Goal: Task Accomplishment & Management: Manage account settings

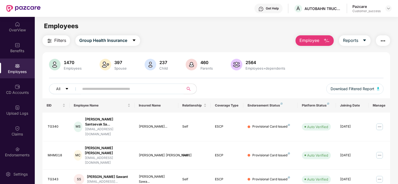
scroll to position [17, 0]
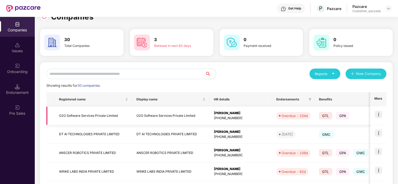
scroll to position [12, 0]
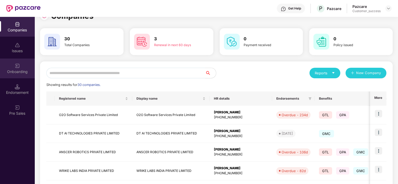
click at [0, 72] on div "Onboarding" at bounding box center [17, 71] width 35 height 5
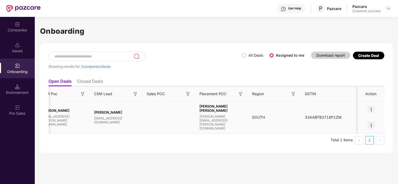
scroll to position [0, 434]
click at [373, 110] on img at bounding box center [370, 109] width 7 height 7
click at [379, 113] on div at bounding box center [371, 109] width 26 height 16
click at [368, 125] on img at bounding box center [370, 124] width 7 height 7
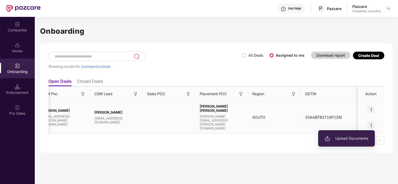
click at [349, 138] on span "Upload Documents" at bounding box center [346, 138] width 43 height 6
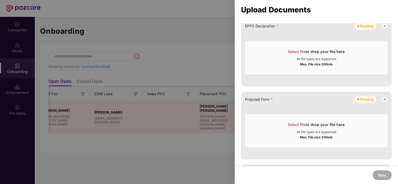
scroll to position [0, 0]
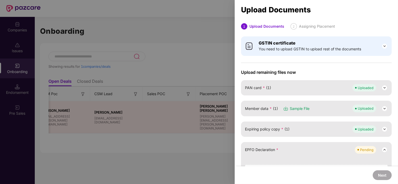
click at [218, 14] on div at bounding box center [199, 92] width 398 height 184
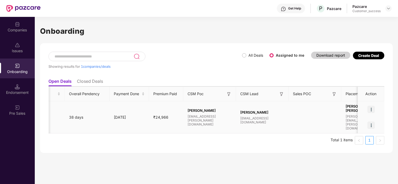
scroll to position [0, 434]
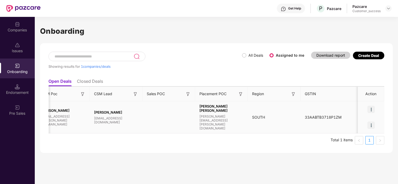
click at [371, 123] on img at bounding box center [370, 124] width 7 height 7
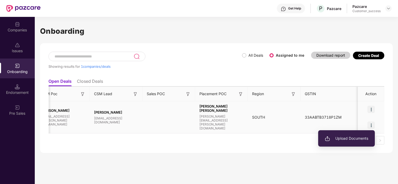
click at [353, 142] on li "Upload Documents" at bounding box center [346, 138] width 57 height 11
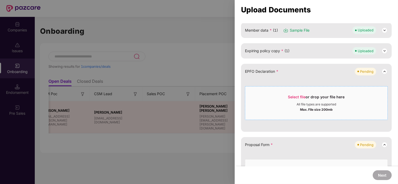
scroll to position [81, 0]
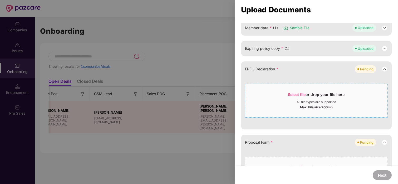
click at [290, 90] on span "Select file or drop your file here All file types are supported Max. File size …" at bounding box center [316, 100] width 142 height 25
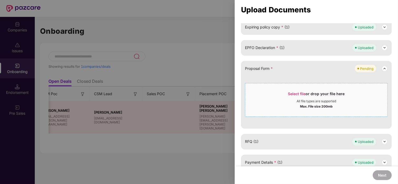
scroll to position [122, 0]
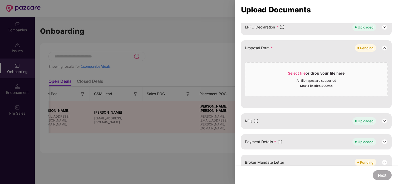
click at [266, 122] on div "RFQ (1) Uploaded" at bounding box center [316, 120] width 143 height 7
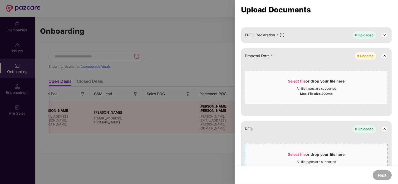
scroll to position [114, 0]
click at [300, 80] on span "Select file" at bounding box center [297, 81] width 18 height 4
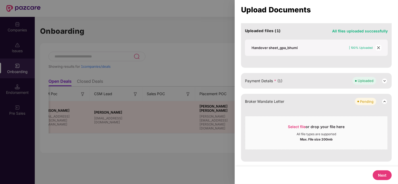
scroll to position [222, 0]
click at [278, 82] on span "Payment Details * (1)" at bounding box center [263, 82] width 37 height 6
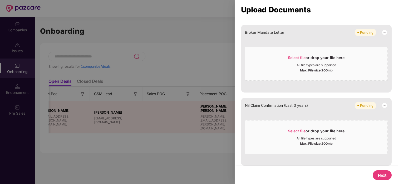
scroll to position [385, 0]
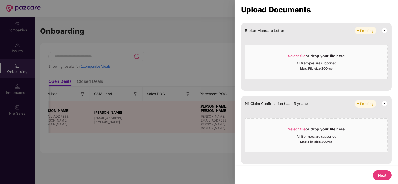
click at [375, 175] on button "Next" at bounding box center [381, 175] width 19 height 10
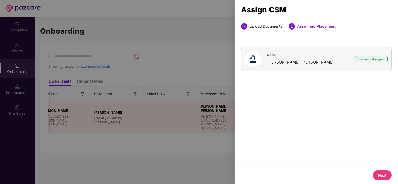
click at [375, 175] on button "Next" at bounding box center [381, 175] width 19 height 10
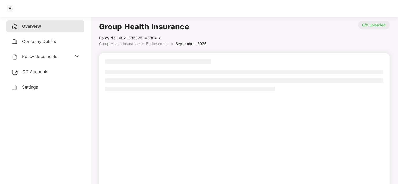
scroll to position [20, 0]
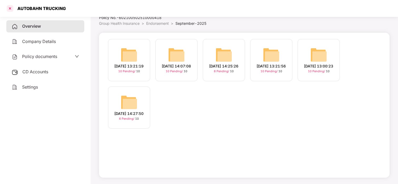
click at [12, 9] on div at bounding box center [10, 8] width 8 height 8
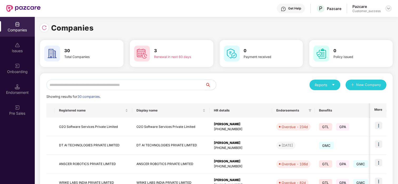
click at [389, 9] on img at bounding box center [388, 8] width 4 height 4
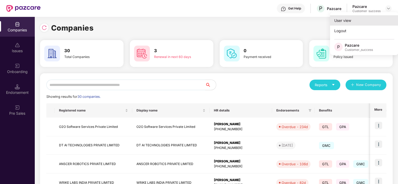
click at [352, 21] on div "User view" at bounding box center [364, 20] width 68 height 10
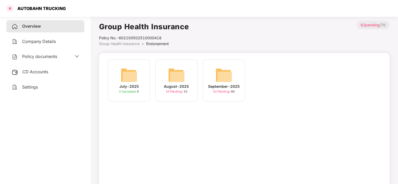
click at [9, 8] on div at bounding box center [10, 8] width 8 height 8
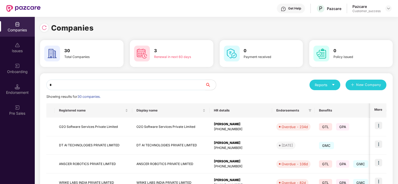
click at [130, 84] on input "*" at bounding box center [125, 84] width 159 height 11
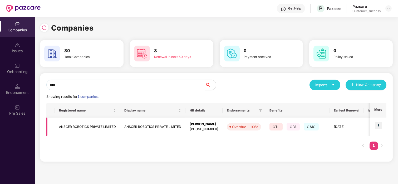
type input "****"
click at [376, 125] on img at bounding box center [378, 125] width 7 height 7
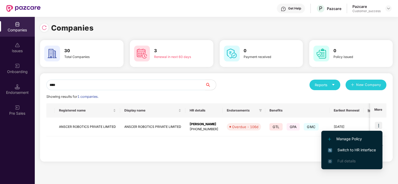
click at [331, 145] on li "Switch to HR interface" at bounding box center [351, 149] width 61 height 11
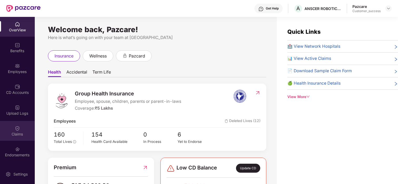
click at [17, 137] on div "Claims" at bounding box center [17, 131] width 35 height 20
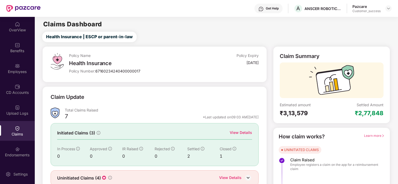
click at [237, 130] on div "View Details" at bounding box center [241, 133] width 22 height 6
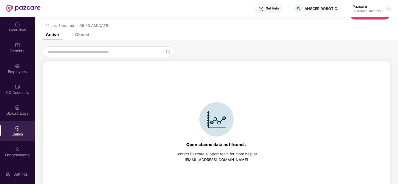
scroll to position [14, 0]
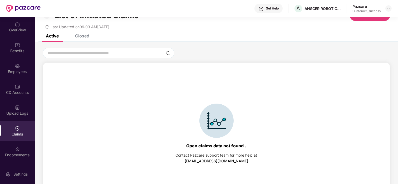
click at [82, 35] on div "Closed" at bounding box center [82, 35] width 14 height 5
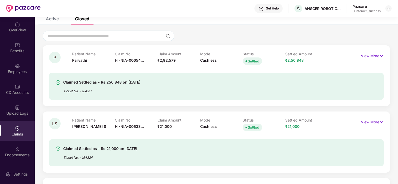
scroll to position [58, 0]
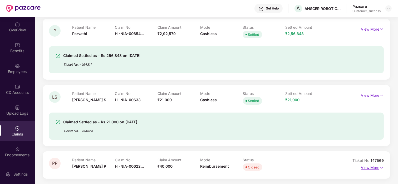
click at [367, 168] on p "View More" at bounding box center [372, 166] width 23 height 7
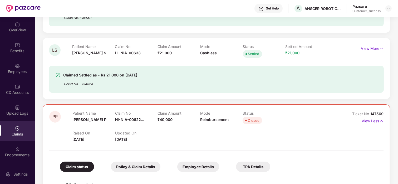
scroll to position [105, 0]
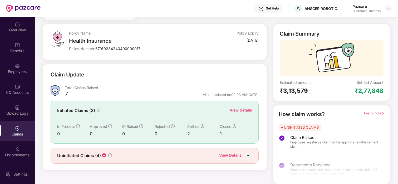
scroll to position [23, 0]
click at [388, 10] on img at bounding box center [388, 8] width 4 height 4
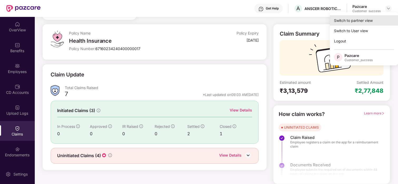
click at [367, 19] on div "Switch to partner view" at bounding box center [364, 20] width 68 height 10
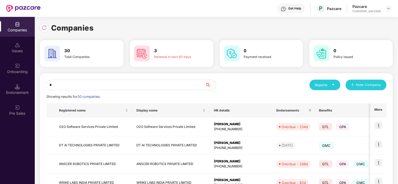
click at [147, 81] on input "*" at bounding box center [125, 84] width 159 height 11
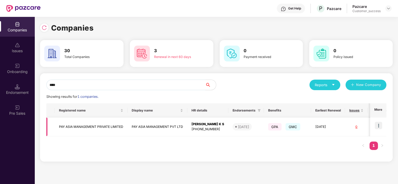
type input "****"
click at [377, 124] on img at bounding box center [378, 125] width 7 height 7
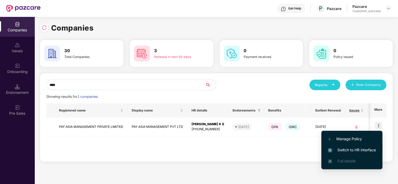
click at [332, 150] on span "Switch to HR interface" at bounding box center [352, 150] width 48 height 6
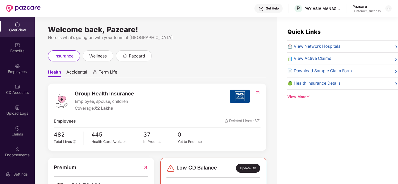
click at [9, 61] on div "Employees" at bounding box center [17, 68] width 35 height 20
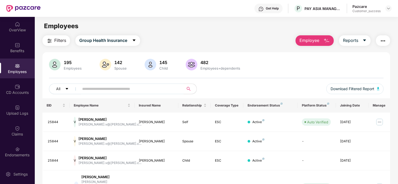
click at [310, 44] on button "Employee" at bounding box center [314, 40] width 38 height 11
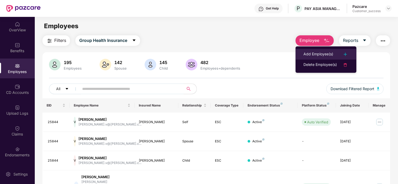
click at [309, 49] on li "Add Employee(s)" at bounding box center [325, 54] width 61 height 11
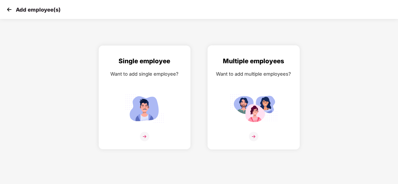
click at [257, 88] on div "Multiple employees Want to add multiple employees?" at bounding box center [253, 102] width 81 height 92
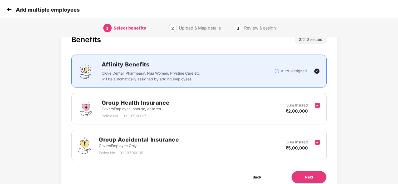
scroll to position [42, 0]
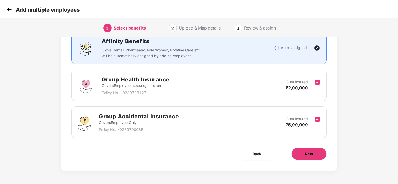
click at [307, 152] on span "Next" at bounding box center [309, 154] width 8 height 6
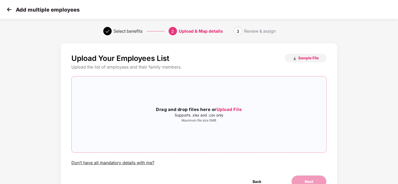
click at [237, 112] on span "Upload File" at bounding box center [229, 109] width 26 height 5
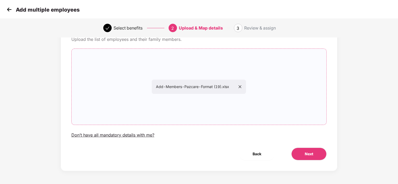
scroll to position [27, 0]
click at [317, 157] on button "Next" at bounding box center [308, 154] width 35 height 13
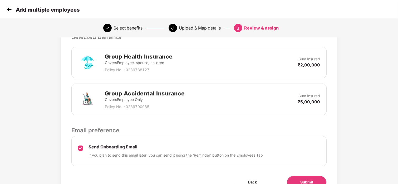
scroll to position [147, 0]
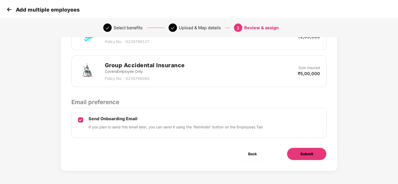
click at [306, 150] on button "Submit" at bounding box center [307, 153] width 40 height 13
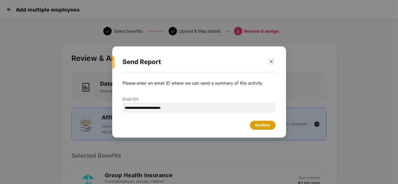
click at [261, 124] on div "Confirm" at bounding box center [262, 125] width 15 height 6
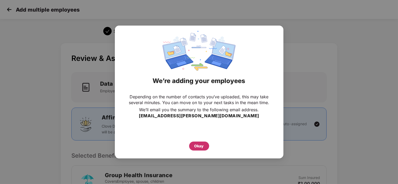
click at [199, 146] on div "Okay" at bounding box center [198, 146] width 9 height 6
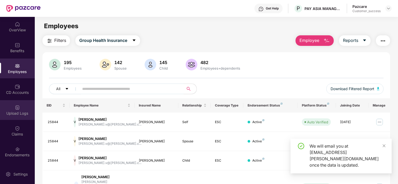
click at [11, 109] on div "Upload Logs" at bounding box center [17, 110] width 35 height 20
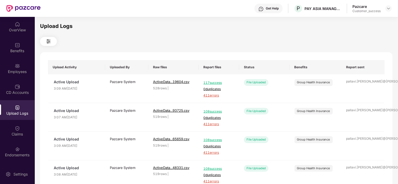
click at [12, 109] on div "Upload Logs" at bounding box center [17, 110] width 35 height 20
click at [15, 92] on div "CD Accounts" at bounding box center [17, 92] width 35 height 5
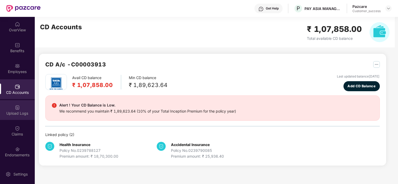
click at [21, 106] on div "Upload Logs" at bounding box center [17, 110] width 35 height 20
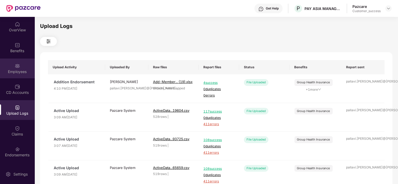
click at [18, 66] on img at bounding box center [17, 65] width 5 height 5
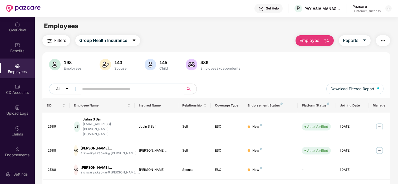
click at [116, 88] on input "text" at bounding box center [129, 89] width 94 height 8
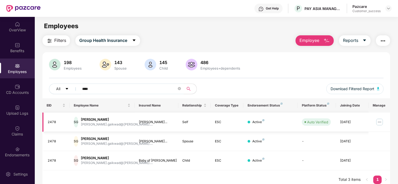
type input "****"
click at [376, 119] on img at bounding box center [379, 122] width 8 height 8
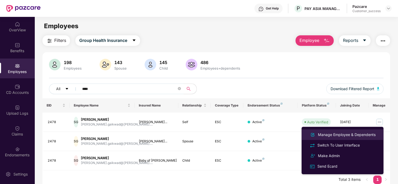
click at [353, 135] on div "Manage Employee & Dependents" at bounding box center [347, 135] width 60 height 6
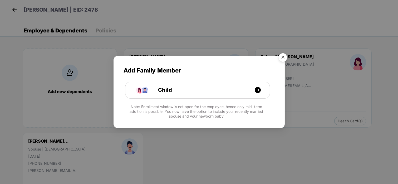
click at [283, 58] on img "Close" at bounding box center [282, 58] width 15 height 15
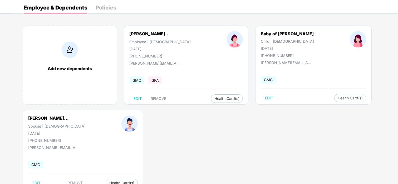
scroll to position [41, 0]
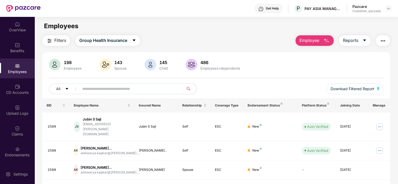
click at [91, 89] on input "text" at bounding box center [129, 89] width 94 height 8
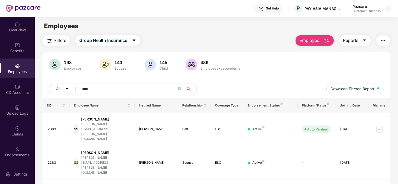
type input "****"
click at [380, 125] on img at bounding box center [379, 129] width 8 height 8
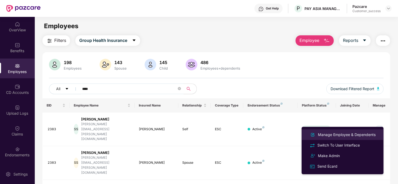
click at [350, 135] on div "Manage Employee & Dependents" at bounding box center [347, 135] width 60 height 6
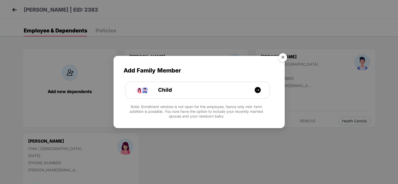
click at [282, 58] on img "Close" at bounding box center [282, 58] width 15 height 15
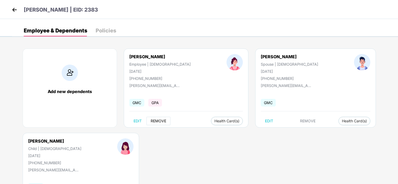
click at [156, 120] on span "REMOVE" at bounding box center [159, 121] width 16 height 4
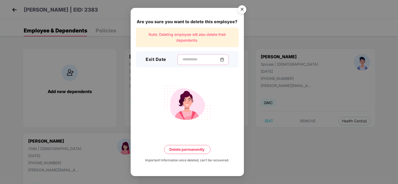
click at [212, 59] on input at bounding box center [201, 60] width 38 height 6
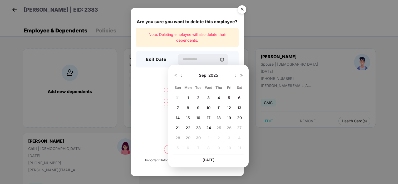
click at [182, 74] on img at bounding box center [181, 75] width 4 height 4
click at [229, 137] on span "29" at bounding box center [229, 137] width 5 height 4
type input "**********"
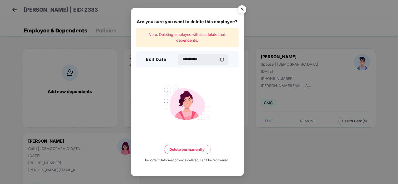
click at [198, 149] on button "Delete permanently" at bounding box center [187, 149] width 46 height 9
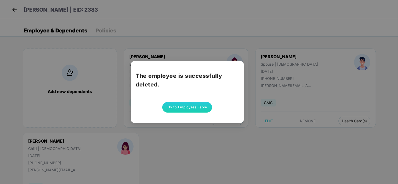
click at [194, 108] on button "Go to Employees Table" at bounding box center [187, 107] width 50 height 11
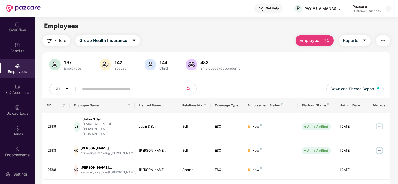
click at [101, 88] on input "text" at bounding box center [129, 89] width 94 height 8
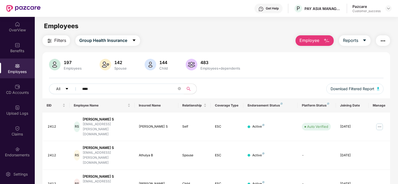
type input "****"
click at [380, 122] on img at bounding box center [379, 126] width 8 height 8
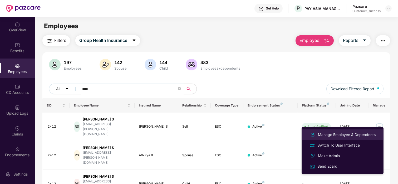
click at [352, 132] on div "Manage Employee & Dependents" at bounding box center [347, 135] width 60 height 6
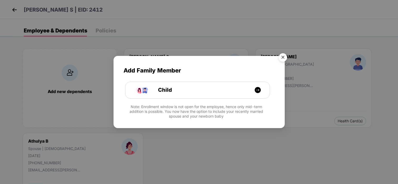
click at [283, 58] on img "Close" at bounding box center [282, 58] width 15 height 15
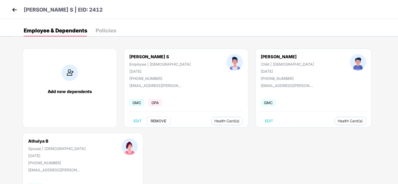
click at [157, 119] on span "REMOVE" at bounding box center [159, 121] width 16 height 4
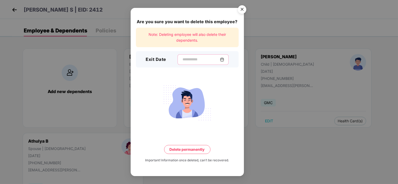
click at [189, 59] on input at bounding box center [201, 60] width 38 height 6
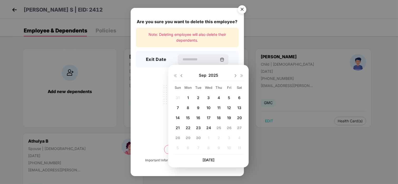
click at [228, 117] on span "19" at bounding box center [229, 117] width 4 height 4
type input "**********"
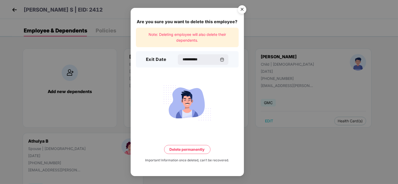
click at [190, 147] on button "Delete permanently" at bounding box center [187, 149] width 46 height 9
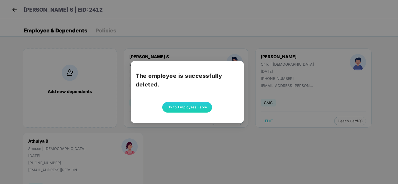
click at [184, 106] on button "Go to Employees Table" at bounding box center [187, 107] width 50 height 11
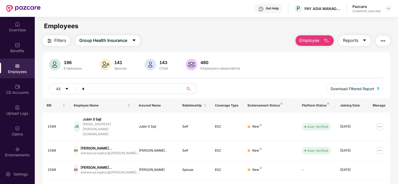
click at [99, 87] on input "*" at bounding box center [129, 89] width 94 height 8
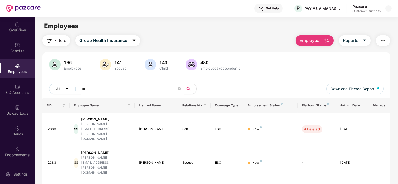
type input "*"
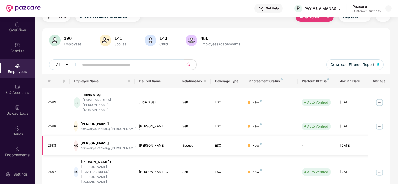
scroll to position [26, 0]
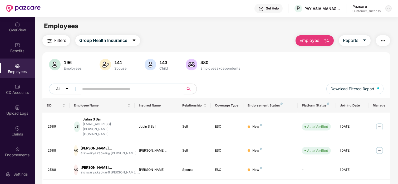
click at [387, 7] on img at bounding box center [388, 8] width 4 height 4
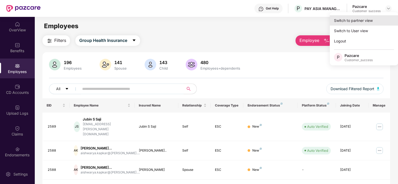
click at [362, 22] on div "Switch to partner view" at bounding box center [364, 20] width 68 height 10
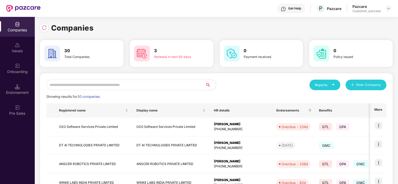
click at [67, 84] on input "text" at bounding box center [125, 84] width 159 height 11
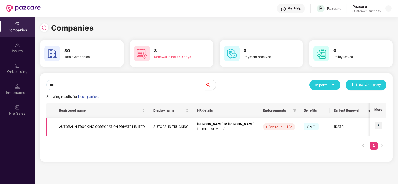
type input "***"
click at [378, 125] on img at bounding box center [378, 125] width 7 height 7
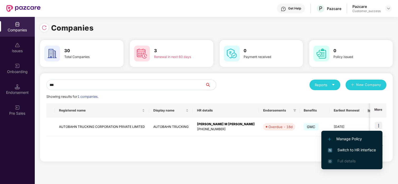
click at [339, 147] on span "Switch to HR interface" at bounding box center [352, 150] width 48 height 6
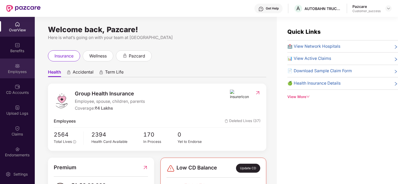
click at [22, 68] on div "Employees" at bounding box center [17, 68] width 35 height 20
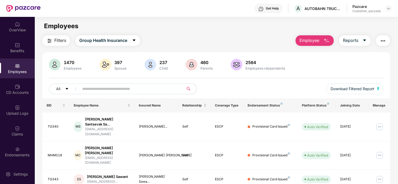
click at [96, 90] on input "text" at bounding box center [129, 89] width 94 height 8
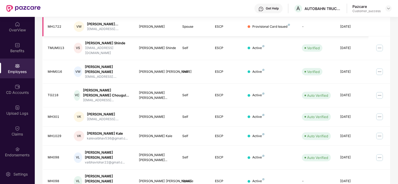
scroll to position [130, 0]
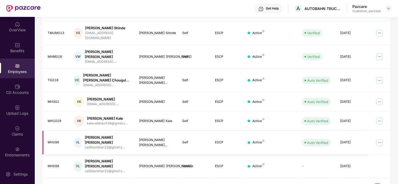
type input "*******"
click at [380, 138] on img at bounding box center [379, 142] width 8 height 8
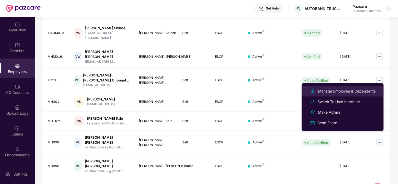
click at [350, 92] on div "Manage Employee & Dependents" at bounding box center [347, 91] width 60 height 6
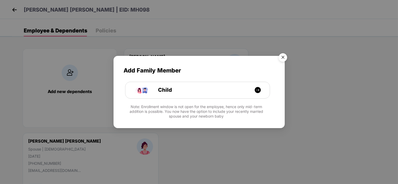
click at [285, 57] on img "Close" at bounding box center [282, 58] width 15 height 15
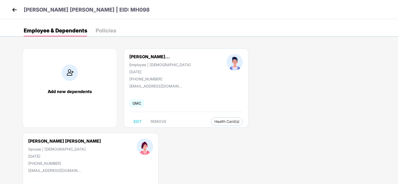
click at [13, 9] on img at bounding box center [15, 10] width 8 height 8
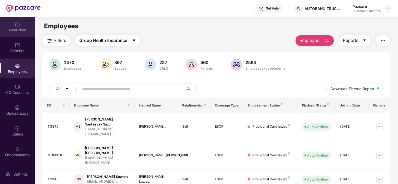
click at [15, 22] on img at bounding box center [17, 24] width 5 height 5
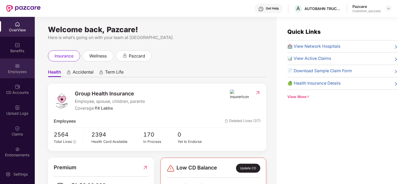
click at [23, 65] on div "Employees" at bounding box center [17, 68] width 35 height 20
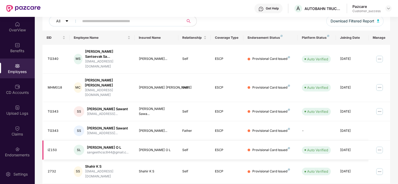
scroll to position [0, 0]
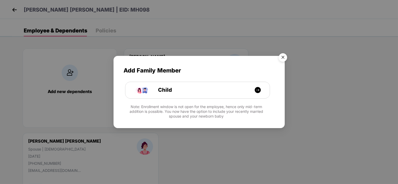
click at [282, 57] on img "Close" at bounding box center [282, 58] width 15 height 15
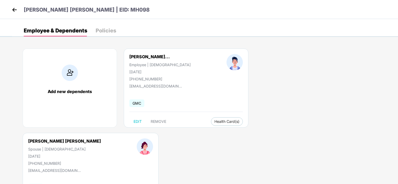
click at [15, 9] on img at bounding box center [15, 10] width 8 height 8
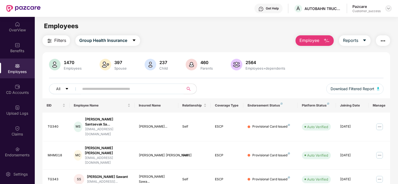
click at [389, 11] on div at bounding box center [388, 8] width 6 height 6
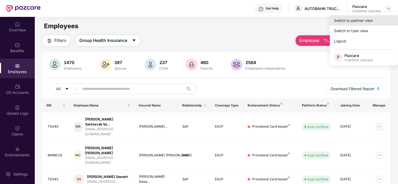
click at [363, 21] on div "Switch to partner view" at bounding box center [364, 20] width 68 height 10
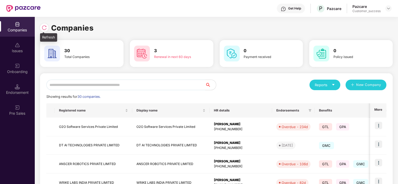
click at [48, 27] on div at bounding box center [44, 27] width 8 height 8
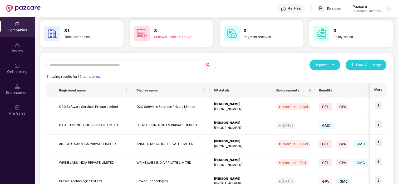
click at [143, 67] on input "text" at bounding box center [125, 64] width 159 height 11
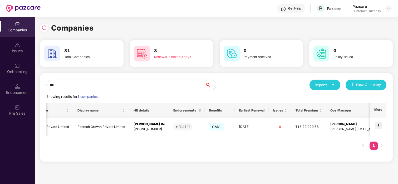
scroll to position [0, 0]
type input "***"
click at [379, 126] on img at bounding box center [378, 125] width 7 height 7
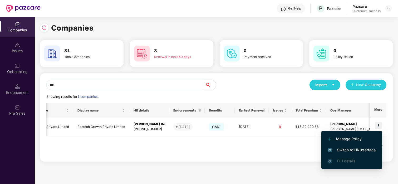
click at [345, 151] on span "Switch to HR interface" at bounding box center [351, 150] width 48 height 6
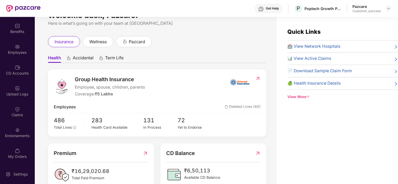
scroll to position [14, 0]
click at [9, 132] on div "Endorsements" at bounding box center [17, 132] width 35 height 20
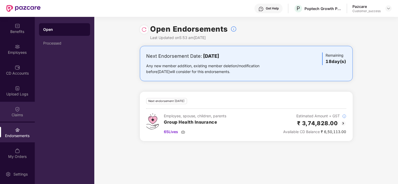
click at [15, 111] on div "Claims" at bounding box center [17, 112] width 35 height 20
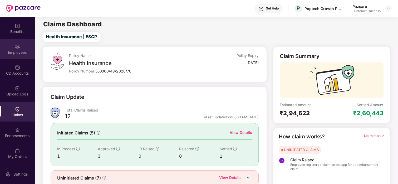
click at [19, 46] on div "Employees" at bounding box center [17, 49] width 35 height 20
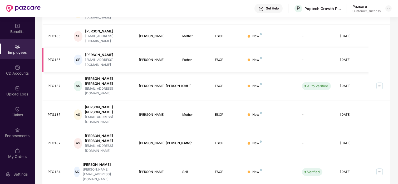
scroll to position [0, 0]
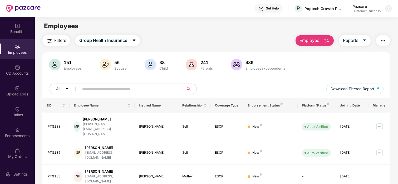
click at [385, 8] on div at bounding box center [388, 8] width 6 height 6
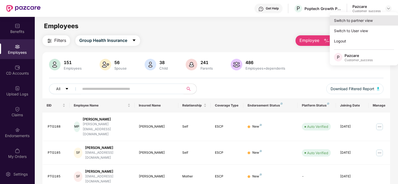
click at [360, 19] on div "Switch to partner view" at bounding box center [364, 20] width 68 height 10
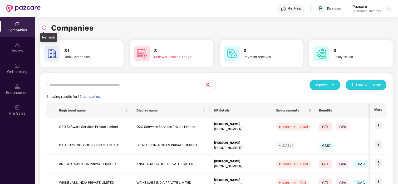
click at [47, 26] on div at bounding box center [44, 27] width 8 height 8
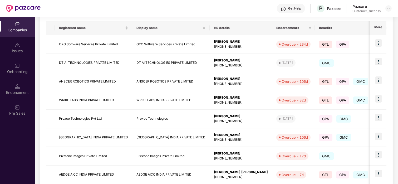
scroll to position [149, 0]
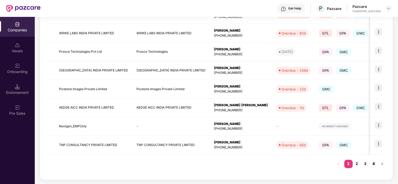
click at [374, 165] on link "4" at bounding box center [373, 164] width 8 height 8
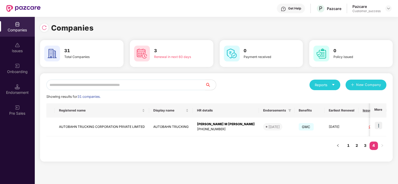
scroll to position [0, 0]
click at [366, 146] on link "3" at bounding box center [365, 145] width 8 height 8
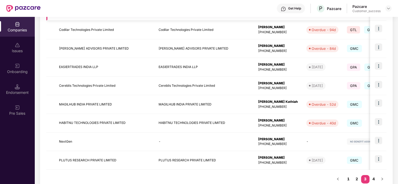
scroll to position [149, 0]
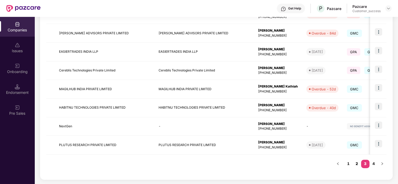
click at [355, 161] on link "2" at bounding box center [356, 164] width 8 height 8
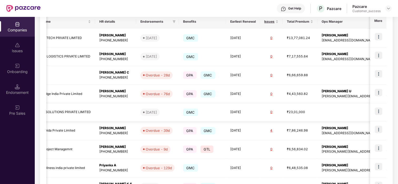
scroll to position [0, 0]
click at [376, 108] on img at bounding box center [378, 110] width 7 height 7
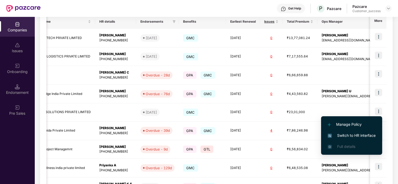
click at [359, 132] on span "Switch to HR interface" at bounding box center [351, 135] width 48 height 6
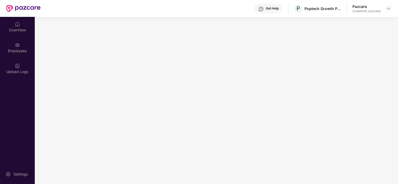
scroll to position [0, 0]
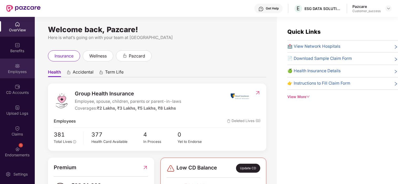
click at [10, 66] on div "Employees" at bounding box center [17, 68] width 35 height 20
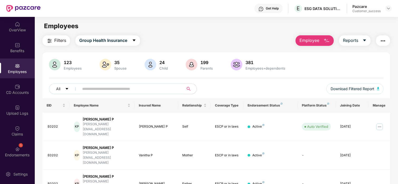
click at [137, 90] on input "text" at bounding box center [129, 89] width 94 height 8
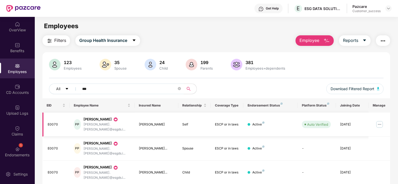
type input "***"
click at [378, 122] on img at bounding box center [379, 124] width 8 height 8
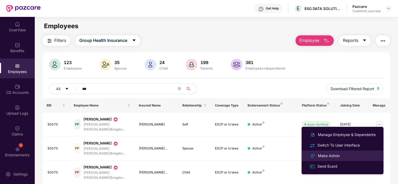
click at [349, 157] on div "Make Admin" at bounding box center [342, 155] width 68 height 6
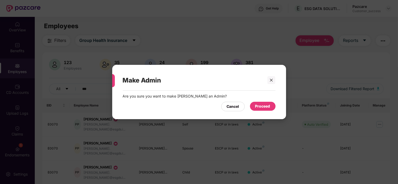
click at [260, 103] on div "Proceed" at bounding box center [262, 106] width 15 height 6
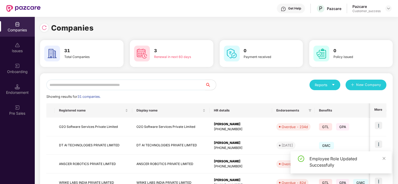
scroll to position [0, 0]
click at [42, 31] on div at bounding box center [44, 27] width 8 height 8
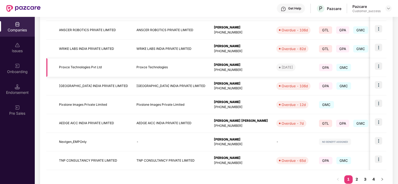
scroll to position [149, 0]
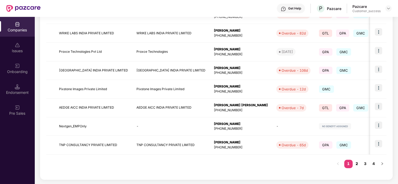
click at [355, 162] on link "2" at bounding box center [356, 164] width 8 height 8
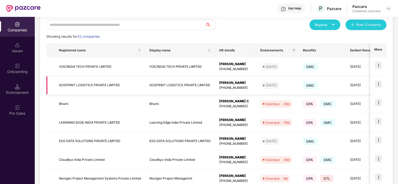
scroll to position [0, 0]
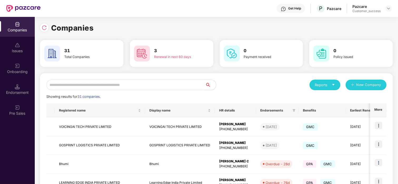
click at [88, 81] on input "text" at bounding box center [125, 84] width 159 height 11
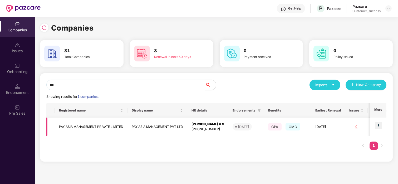
type input "***"
click at [381, 126] on img at bounding box center [378, 125] width 7 height 7
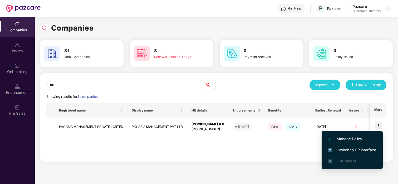
click at [361, 151] on span "Switch to HR interface" at bounding box center [352, 150] width 48 height 6
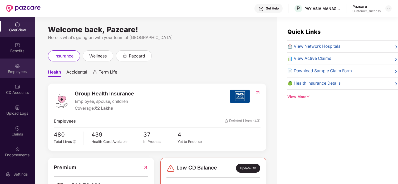
click at [12, 63] on div "Employees" at bounding box center [17, 68] width 35 height 20
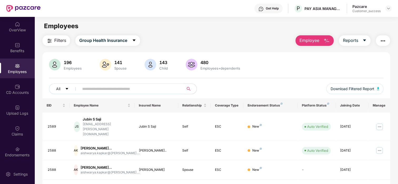
click at [100, 88] on input "text" at bounding box center [129, 89] width 94 height 8
type input "*"
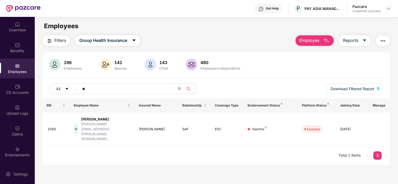
type input "*"
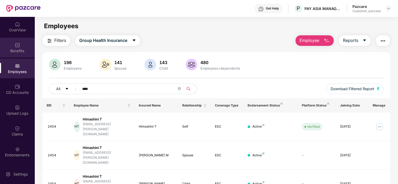
type input "****"
click at [15, 48] on div "Benefits" at bounding box center [17, 50] width 35 height 5
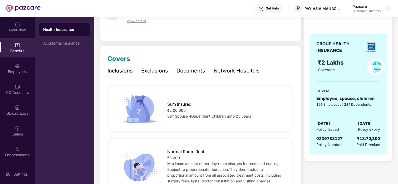
scroll to position [46, 0]
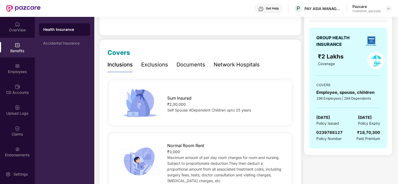
click at [231, 62] on div "Network Hospitals" at bounding box center [236, 65] width 46 height 8
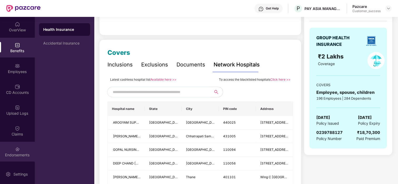
click at [12, 149] on div "Endorsements" at bounding box center [17, 152] width 35 height 20
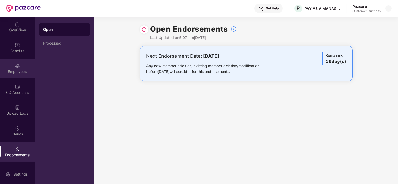
click at [18, 72] on div "Employees" at bounding box center [17, 71] width 35 height 5
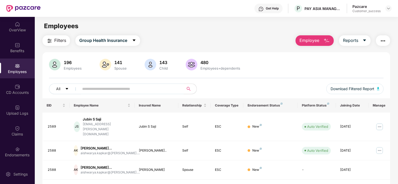
click at [123, 87] on input "text" at bounding box center [129, 89] width 94 height 8
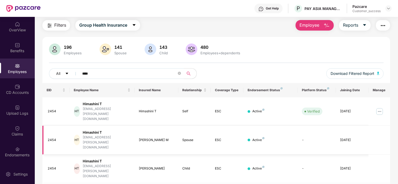
scroll to position [17, 0]
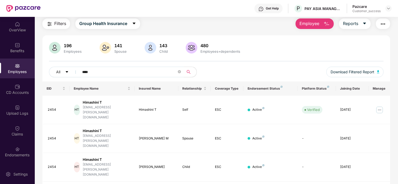
type input "****"
click at [387, 6] on div at bounding box center [388, 8] width 6 height 6
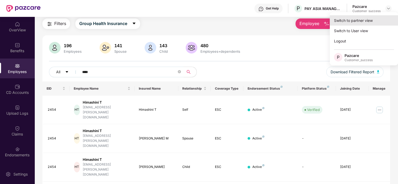
click at [377, 18] on div "Switch to partner view" at bounding box center [364, 20] width 68 height 10
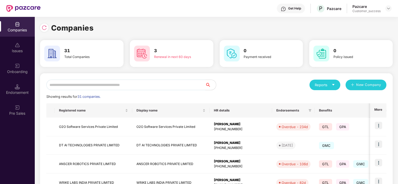
click at [137, 81] on input "text" at bounding box center [125, 84] width 159 height 11
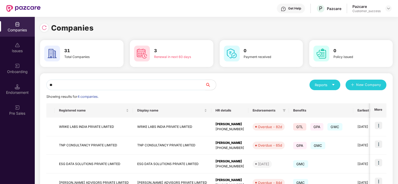
type input "*"
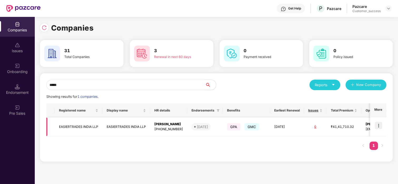
type input "*****"
click at [377, 126] on img at bounding box center [378, 125] width 7 height 7
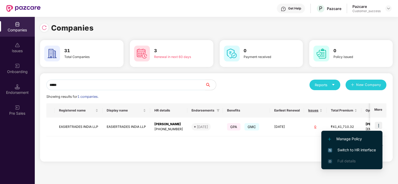
click at [352, 148] on span "Switch to HR interface" at bounding box center [352, 150] width 48 height 6
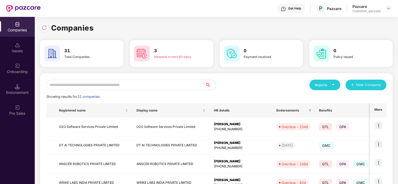
click at [90, 80] on input "text" at bounding box center [125, 84] width 159 height 11
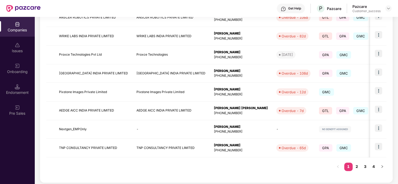
scroll to position [149, 0]
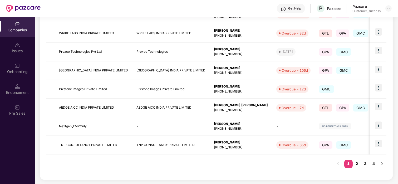
click at [357, 164] on link "2" at bounding box center [356, 164] width 8 height 8
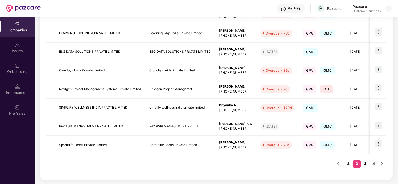
click at [364, 165] on link "3" at bounding box center [365, 164] width 8 height 8
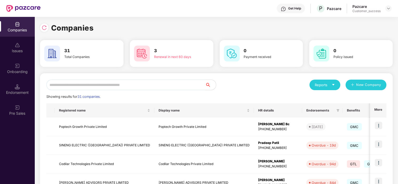
scroll to position [0, 0]
click at [87, 82] on input "text" at bounding box center [125, 84] width 159 height 11
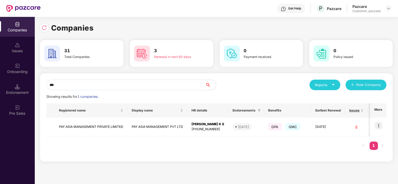
scroll to position [0, 0]
type input "***"
click at [375, 126] on img at bounding box center [378, 125] width 7 height 7
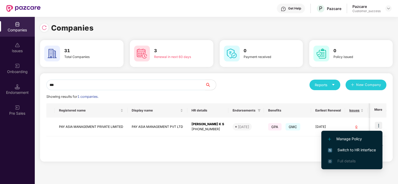
click at [342, 148] on span "Switch to HR interface" at bounding box center [352, 150] width 48 height 6
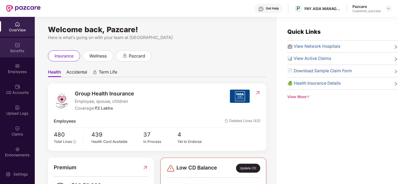
click at [19, 47] on img at bounding box center [17, 44] width 5 height 5
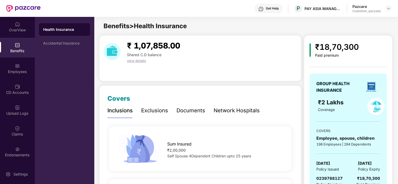
click at [239, 114] on div "Network Hospitals" at bounding box center [236, 110] width 46 height 8
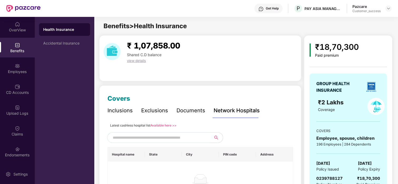
scroll to position [41, 0]
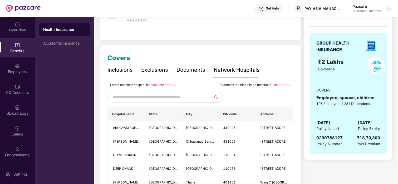
click at [185, 95] on input "text" at bounding box center [158, 97] width 90 height 8
paste input "******"
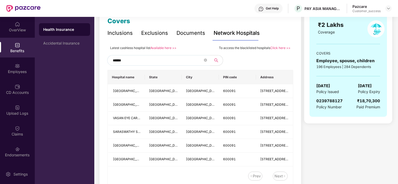
scroll to position [81, 0]
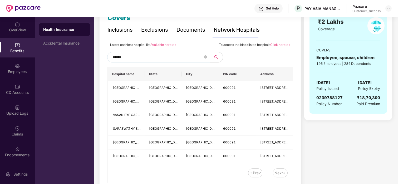
type input "******"
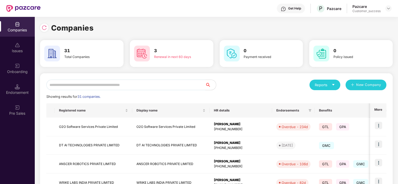
click at [116, 89] on input "text" at bounding box center [125, 84] width 159 height 11
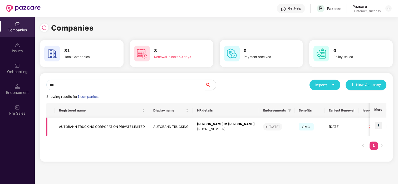
type input "***"
click at [374, 127] on td at bounding box center [378, 126] width 16 height 19
click at [375, 125] on img at bounding box center [378, 125] width 7 height 7
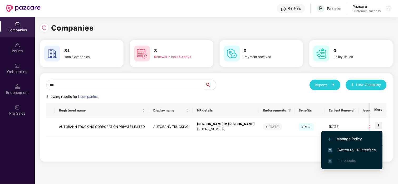
click at [332, 150] on span "Switch to HR interface" at bounding box center [352, 150] width 48 height 6
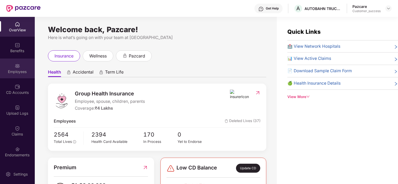
click at [2, 69] on div "Employees" at bounding box center [17, 71] width 35 height 5
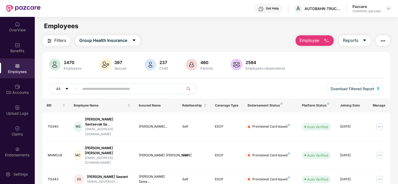
click at [103, 86] on input "text" at bounding box center [129, 89] width 94 height 8
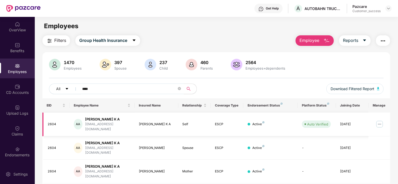
scroll to position [24, 0]
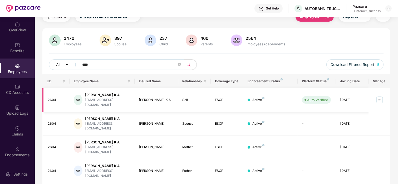
type input "****"
click at [382, 96] on img at bounding box center [379, 100] width 8 height 8
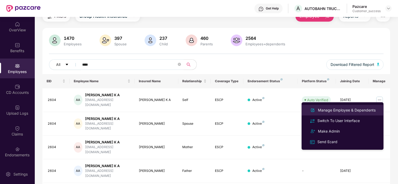
click at [325, 111] on div "Manage Employee & Dependents" at bounding box center [347, 110] width 60 height 6
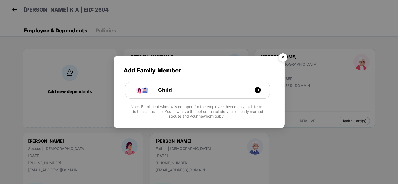
click at [287, 56] on img "Close" at bounding box center [282, 58] width 15 height 15
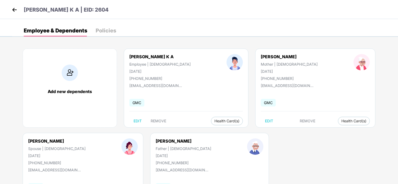
scroll to position [41, 0]
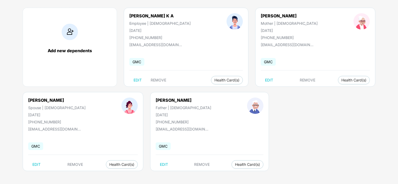
click at [69, 29] on img at bounding box center [70, 32] width 16 height 16
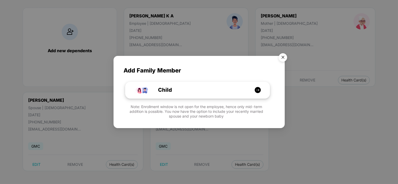
click at [207, 88] on div "Child" at bounding box center [200, 90] width 108 height 8
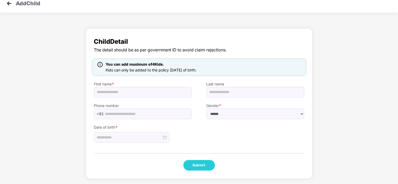
scroll to position [6, 0]
click at [128, 95] on input "text" at bounding box center [143, 92] width 98 height 11
type input "*******"
click at [242, 94] on input "text" at bounding box center [255, 92] width 98 height 11
paste input "**********"
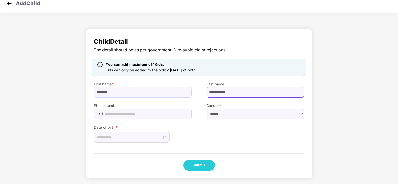
type input "**********"
click at [263, 112] on select "****** **** ******" at bounding box center [255, 113] width 98 height 11
select select "****"
click at [206, 108] on select "****** **** ******" at bounding box center [255, 113] width 98 height 11
click at [113, 135] on input at bounding box center [129, 137] width 65 height 6
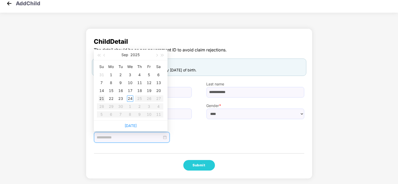
type input "**********"
click at [103, 96] on div "21" at bounding box center [101, 98] width 6 height 6
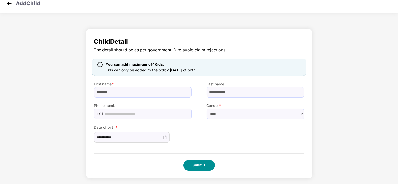
click at [207, 164] on button "Submit" at bounding box center [199, 165] width 32 height 11
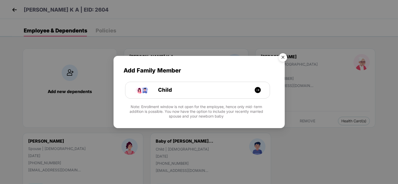
click at [280, 56] on img "Close" at bounding box center [282, 58] width 15 height 15
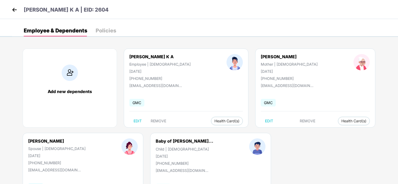
scroll to position [0, 0]
click at [17, 11] on img at bounding box center [15, 10] width 8 height 8
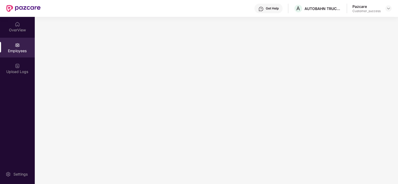
scroll to position [0, 0]
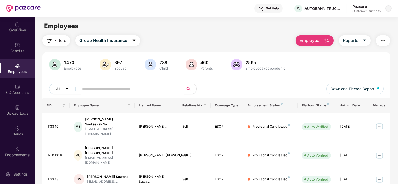
click at [387, 7] on img at bounding box center [388, 8] width 4 height 4
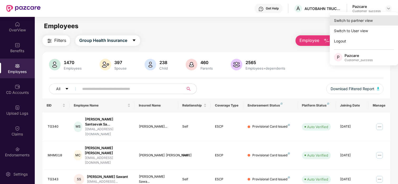
click at [371, 16] on div "Switch to partner view" at bounding box center [364, 20] width 68 height 10
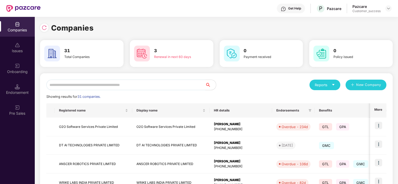
click at [147, 85] on input "text" at bounding box center [125, 84] width 159 height 11
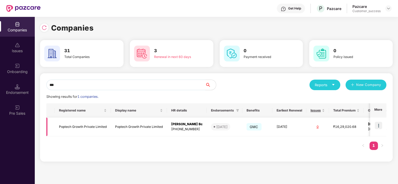
scroll to position [0, 38]
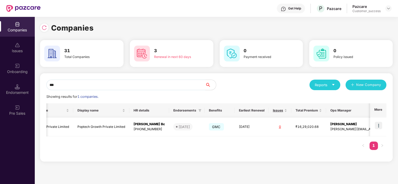
type input "***"
click at [380, 123] on img at bounding box center [378, 125] width 7 height 7
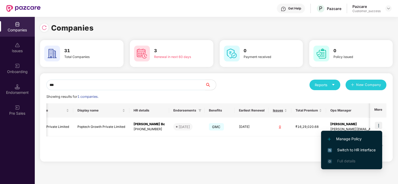
click at [332, 149] on span "Switch to HR interface" at bounding box center [351, 150] width 48 height 6
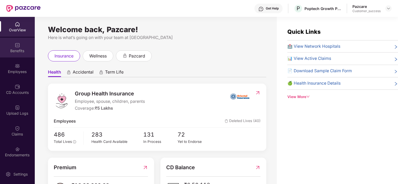
click at [18, 49] on div "Benefits" at bounding box center [17, 50] width 35 height 5
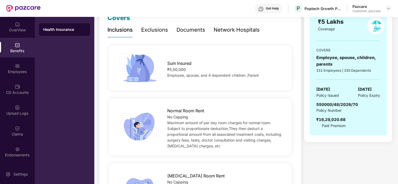
scroll to position [0, 0]
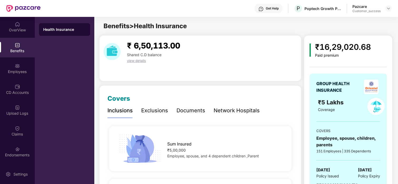
click at [154, 110] on div "Exclusions" at bounding box center [154, 110] width 27 height 8
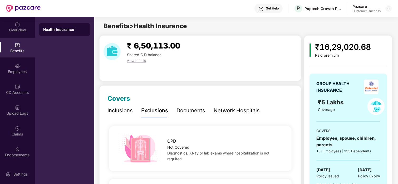
click at [122, 111] on div "Inclusions" at bounding box center [119, 110] width 25 height 8
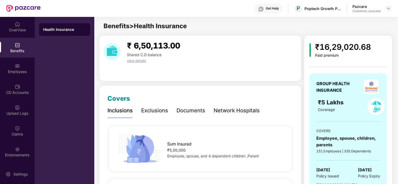
click at [154, 104] on div "Exclusions" at bounding box center [154, 110] width 27 height 14
